Goal: Information Seeking & Learning: Learn about a topic

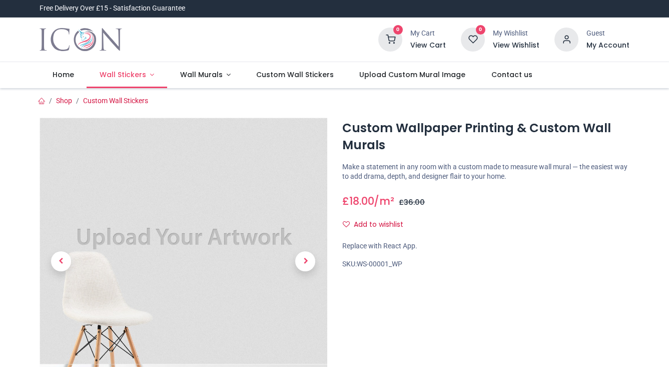
click at [134, 75] on span "Wall Stickers" at bounding box center [123, 75] width 47 height 10
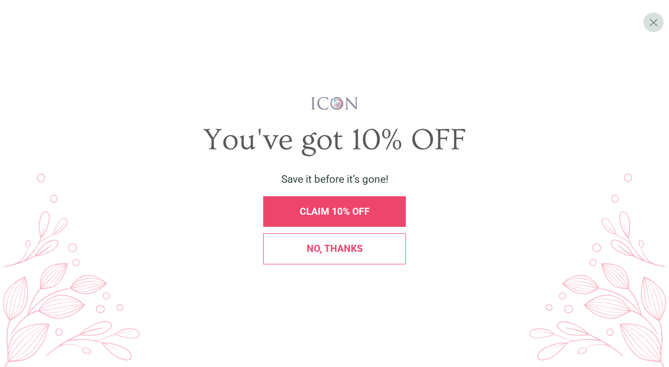
click at [343, 254] on div "No, thanks" at bounding box center [334, 248] width 142 height 31
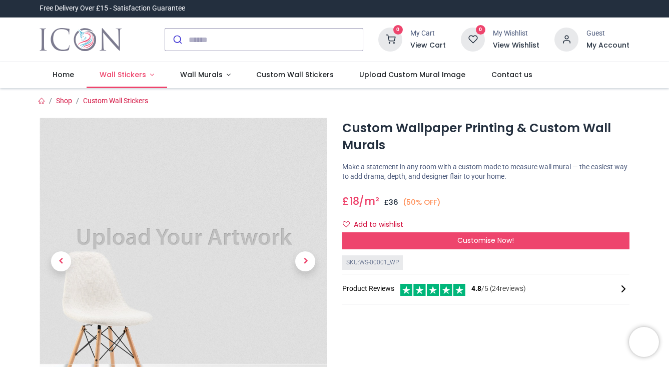
click at [121, 76] on span "Wall Stickers" at bounding box center [123, 75] width 47 height 10
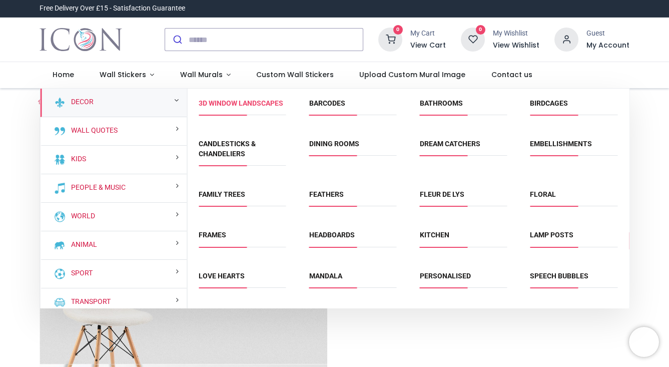
click at [218, 107] on link "3D Window Landscapes" at bounding box center [241, 103] width 85 height 8
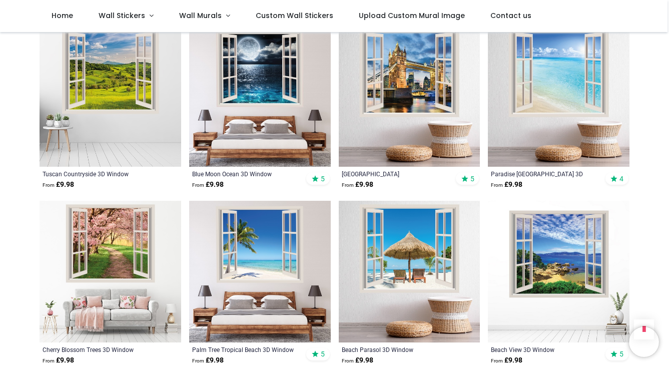
scroll to position [556, 0]
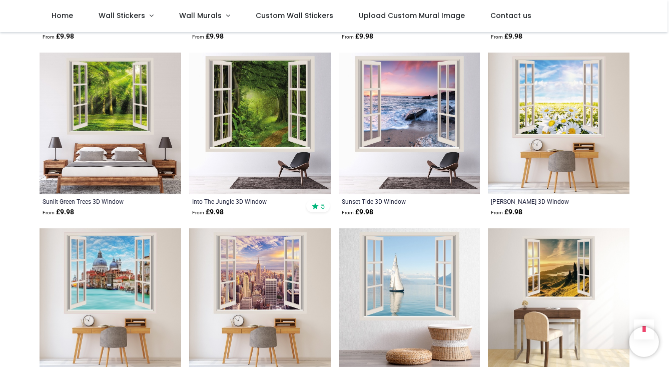
scroll to position [1231, 0]
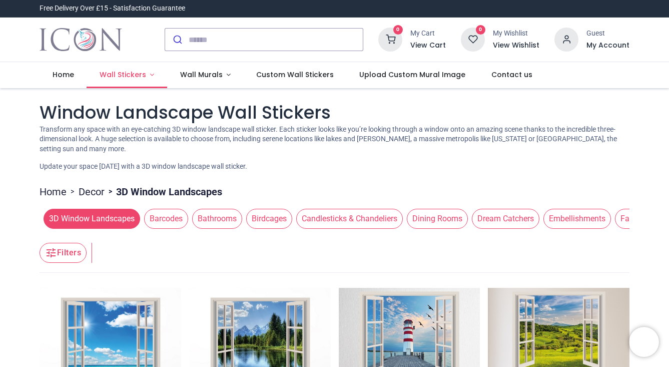
click at [125, 73] on span "Wall Stickers" at bounding box center [123, 75] width 47 height 10
click at [296, 76] on span "Custom Wall Stickers" at bounding box center [295, 75] width 78 height 10
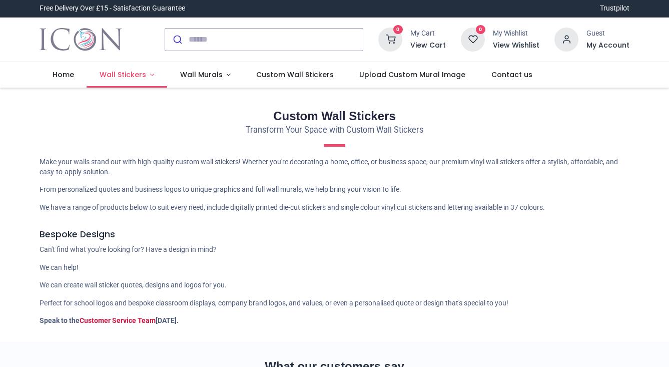
click at [124, 74] on span "Wall Stickers" at bounding box center [123, 75] width 47 height 10
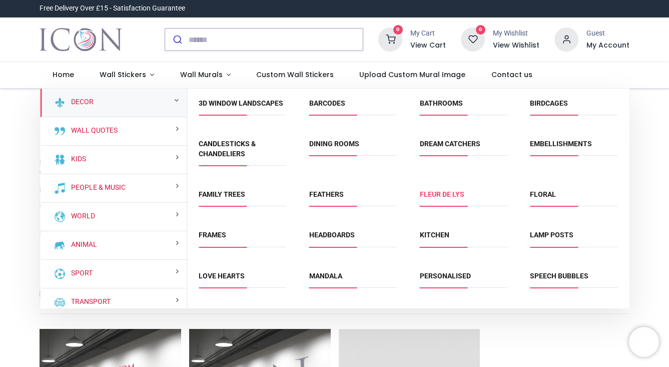
click at [440, 198] on link "Fleur de Lys" at bounding box center [442, 194] width 45 height 8
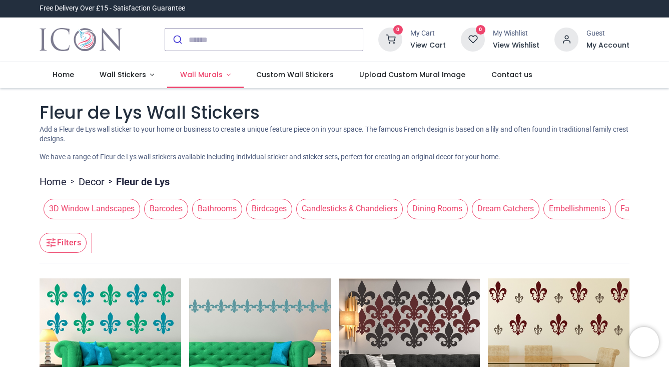
click at [206, 75] on span "Wall Murals" at bounding box center [201, 75] width 43 height 10
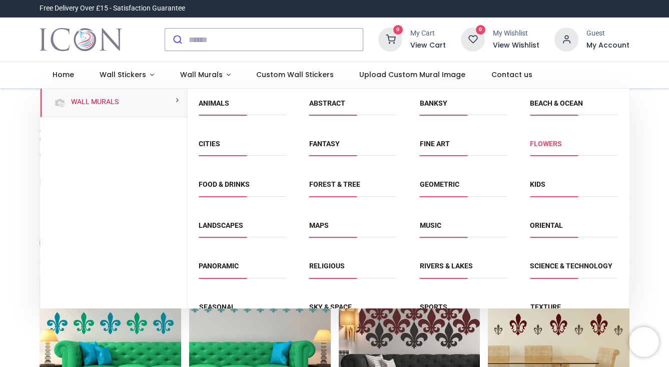
click at [548, 146] on link "Flowers" at bounding box center [546, 144] width 32 height 8
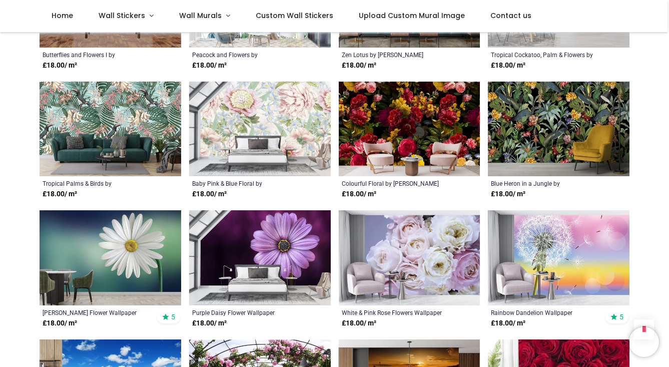
scroll to position [1344, 0]
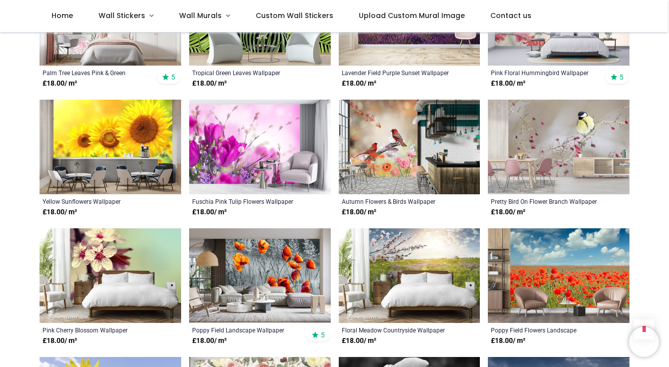
scroll to position [2227, 0]
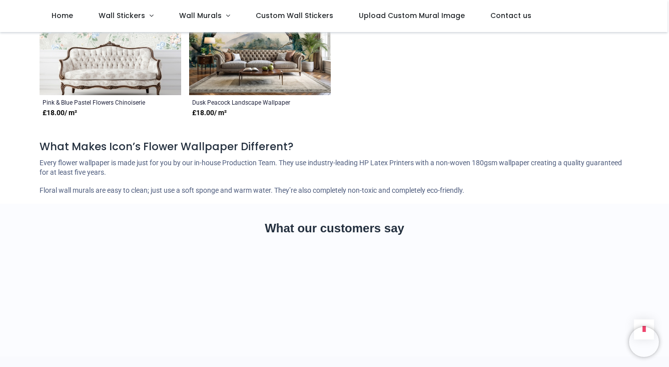
scroll to position [4522, 0]
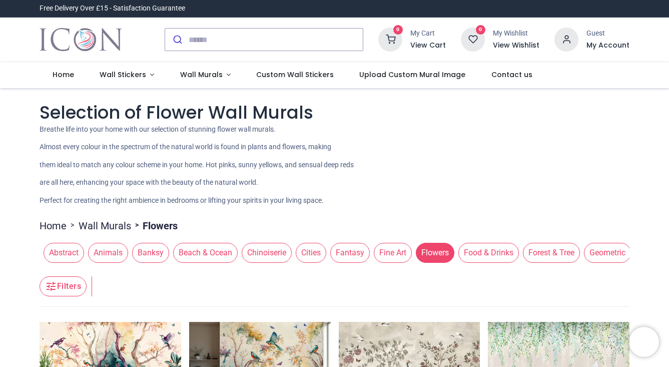
click at [571, 253] on span "Forest & Tree" at bounding box center [551, 253] width 57 height 20
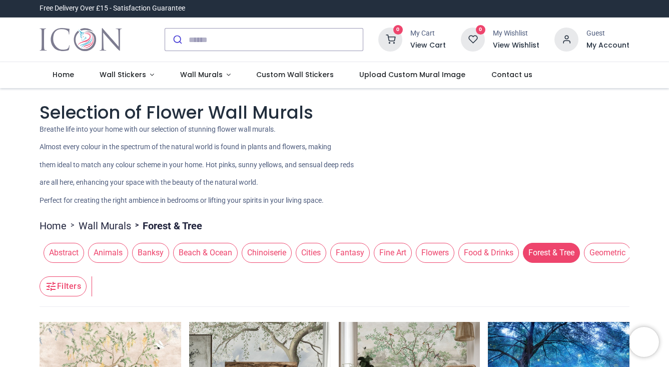
click at [358, 256] on span "Fantasy" at bounding box center [350, 253] width 40 height 20
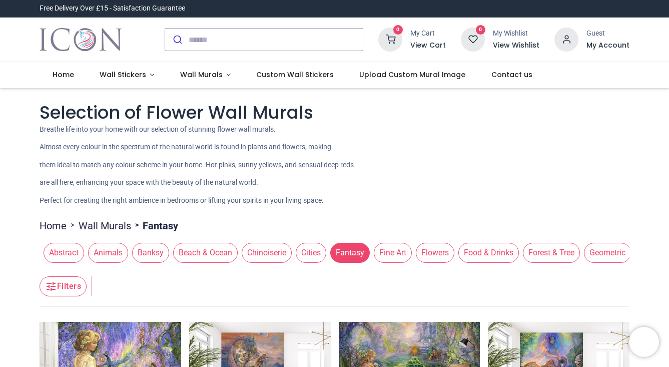
click at [71, 249] on span "Abstract" at bounding box center [64, 253] width 41 height 20
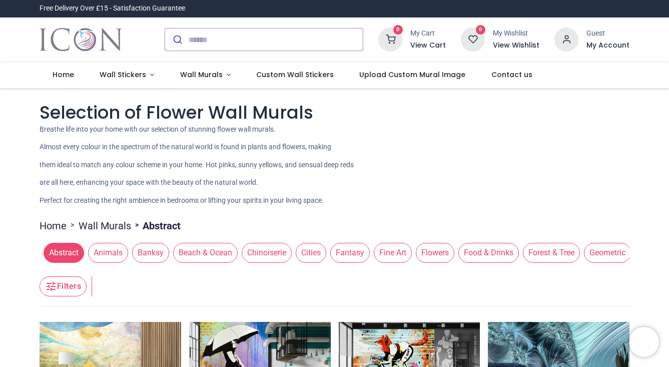
click at [445, 254] on span "Flowers" at bounding box center [435, 253] width 39 height 20
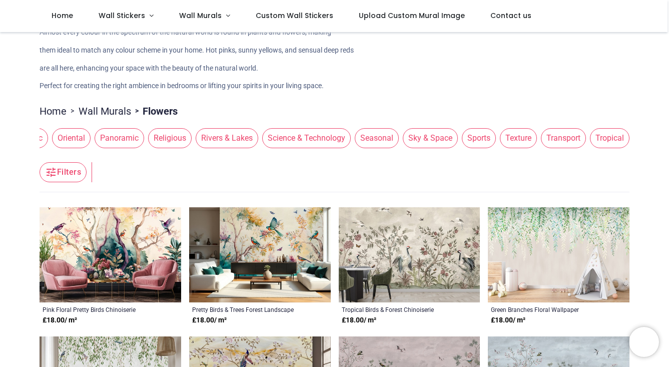
scroll to position [58, 0]
click at [609, 140] on span "Tropical" at bounding box center [610, 139] width 40 height 20
